Goal: Find specific page/section: Find specific page/section

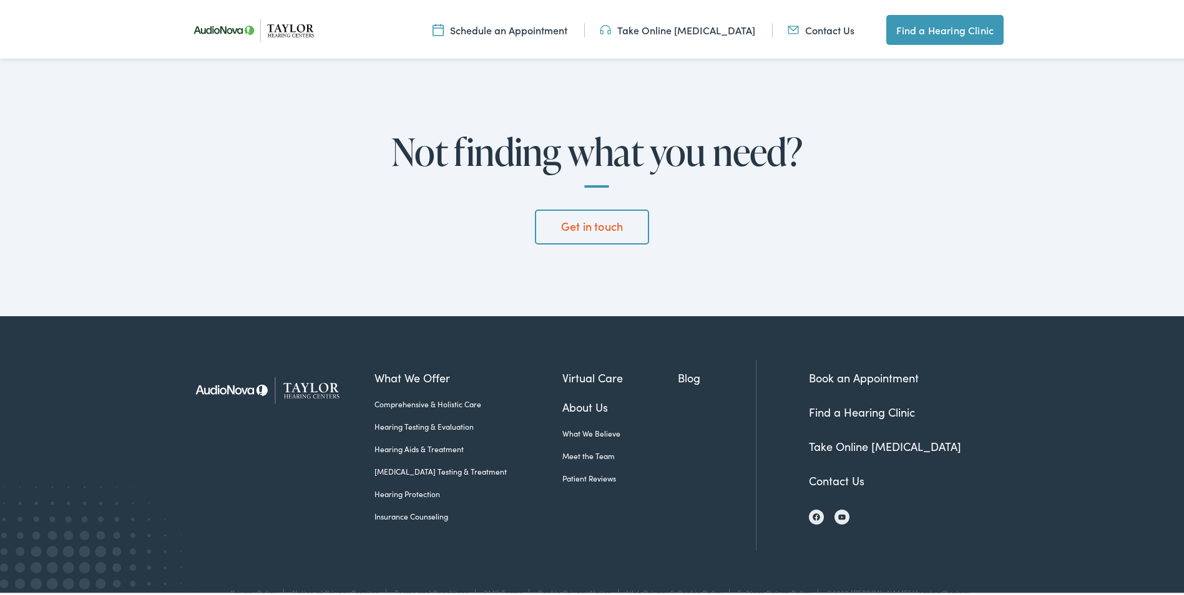
scroll to position [3333, 0]
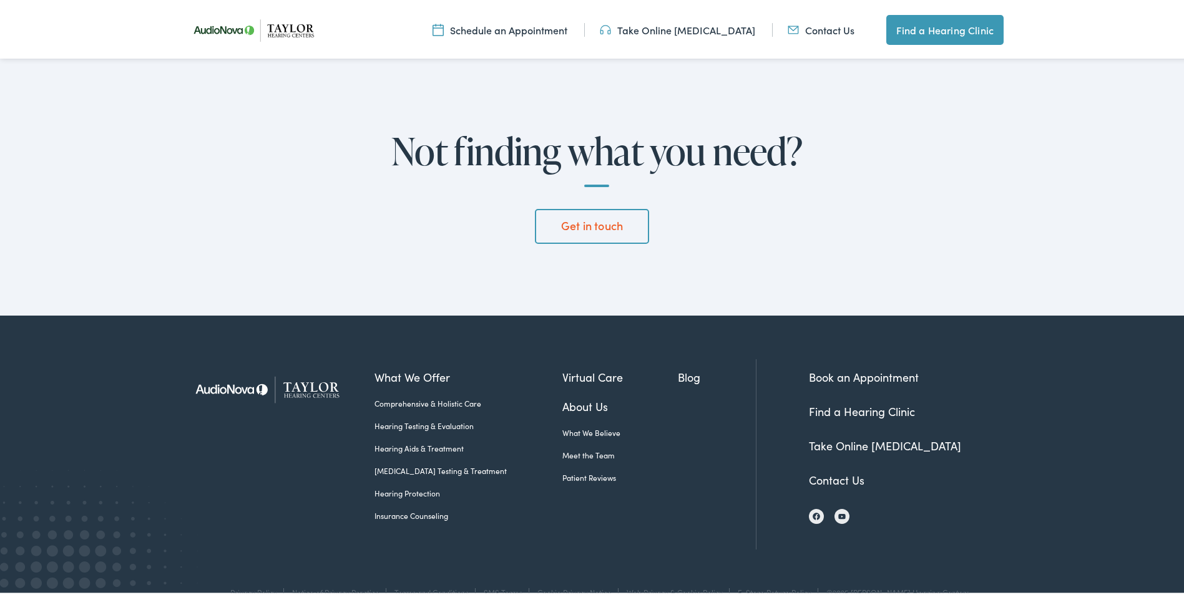
click at [300, 357] on img at bounding box center [271, 387] width 172 height 61
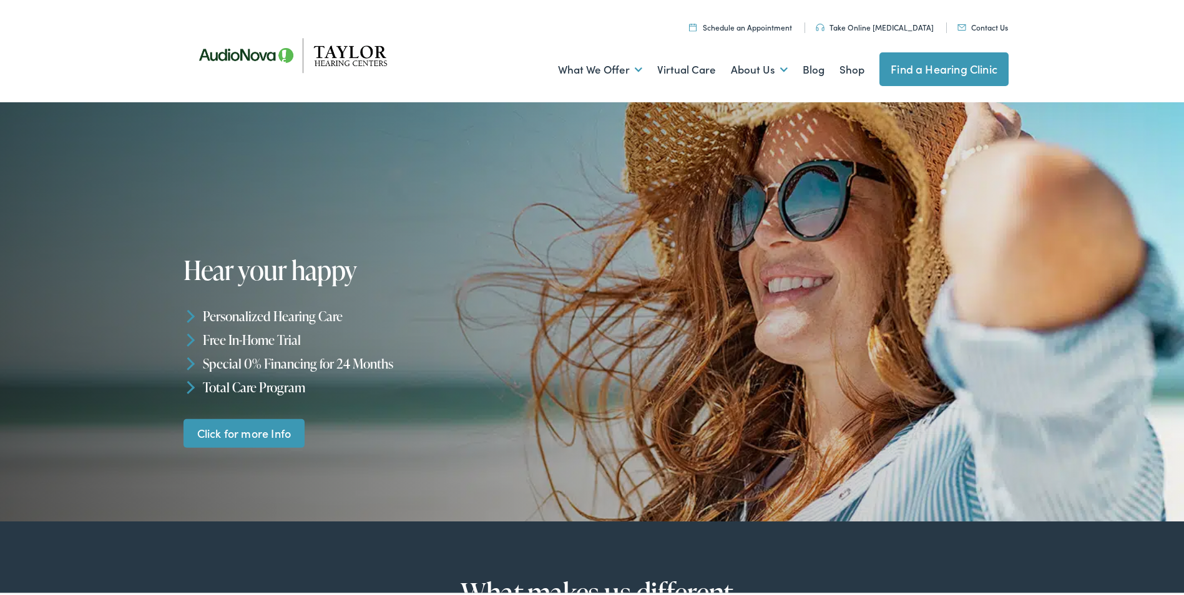
click at [938, 71] on link "Find a Hearing Clinic" at bounding box center [943, 67] width 129 height 34
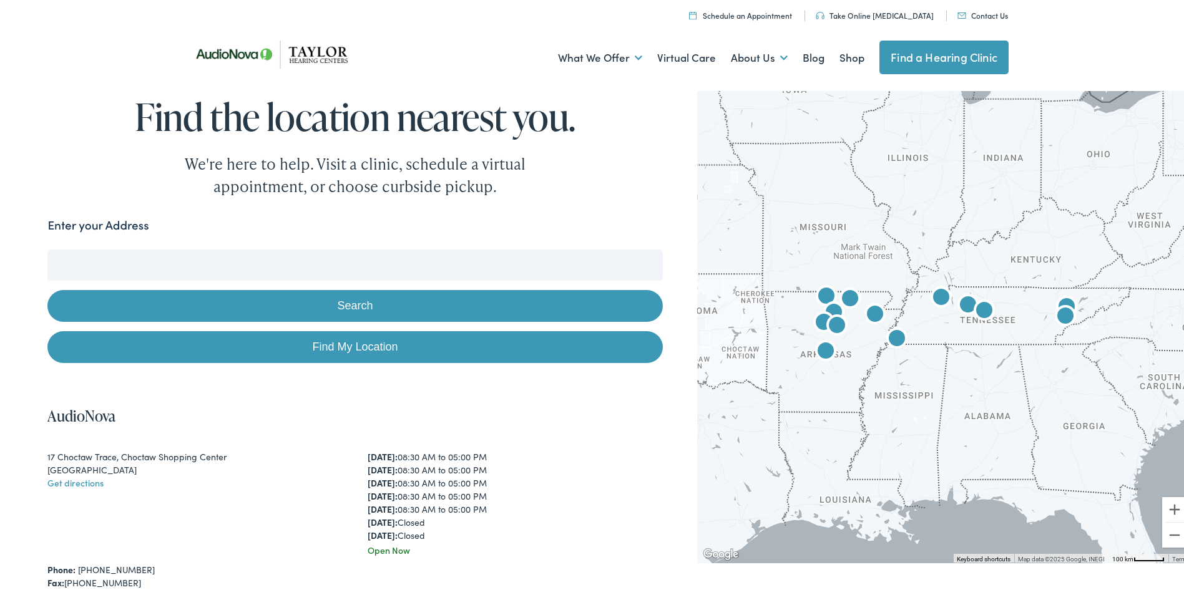
click at [280, 257] on input "Enter your Address" at bounding box center [354, 262] width 615 height 31
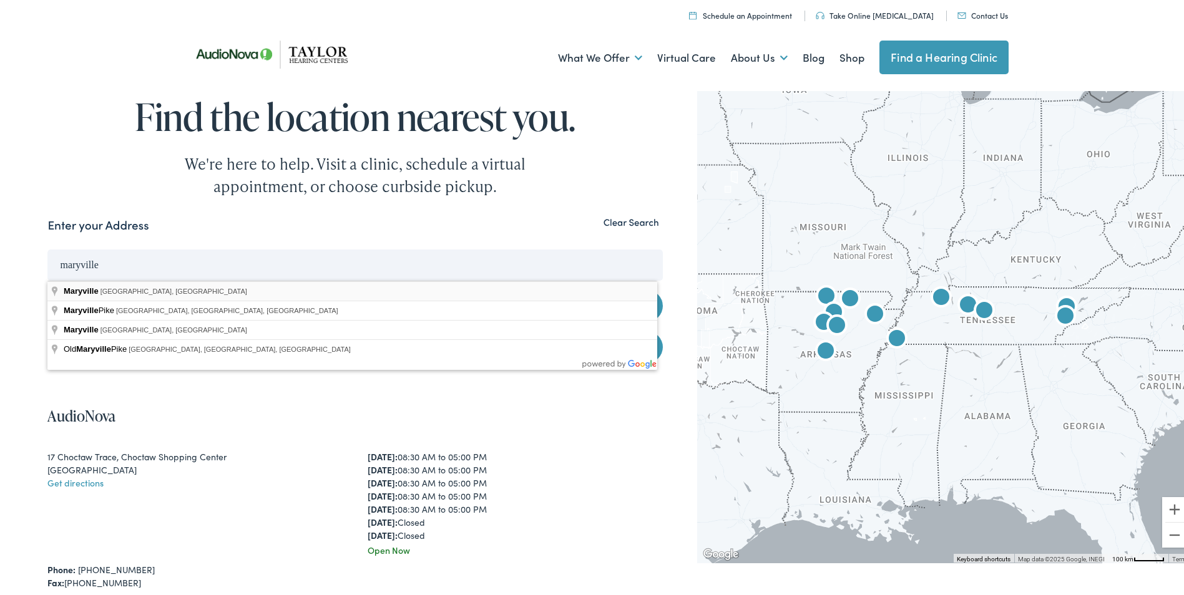
type input "[GEOGRAPHIC_DATA], [GEOGRAPHIC_DATA], [GEOGRAPHIC_DATA]"
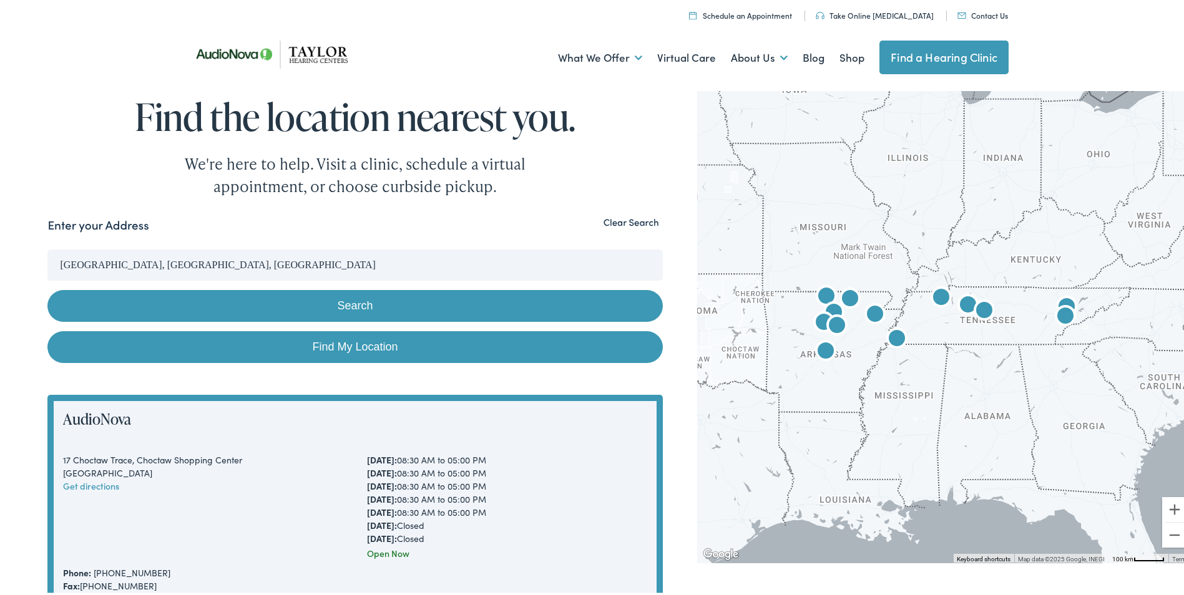
click at [273, 303] on button "Search" at bounding box center [354, 304] width 615 height 32
click at [161, 263] on input "[GEOGRAPHIC_DATA], [GEOGRAPHIC_DATA], [GEOGRAPHIC_DATA]" at bounding box center [354, 262] width 615 height 31
click at [296, 302] on button "Search" at bounding box center [354, 304] width 615 height 32
click at [368, 300] on button "Search" at bounding box center [354, 304] width 615 height 32
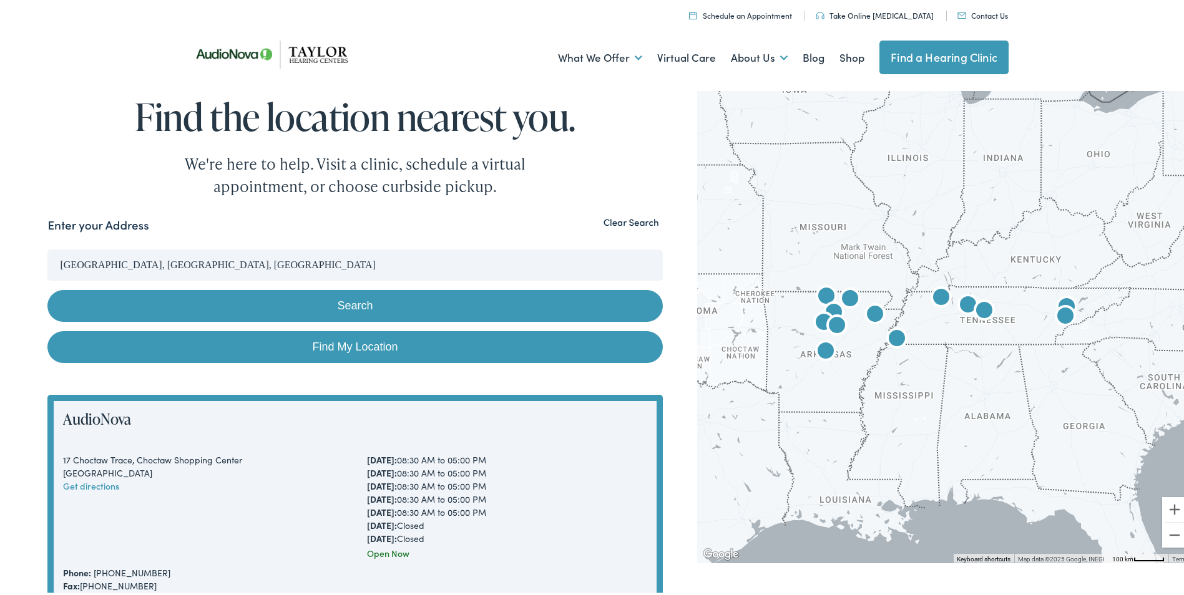
click at [629, 221] on button "Clear Search" at bounding box center [631, 220] width 63 height 12
